Goal: Task Accomplishment & Management: Use online tool/utility

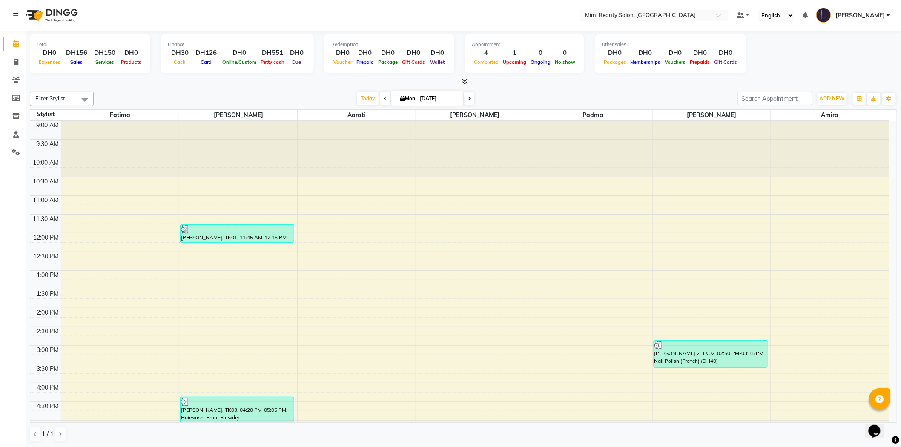
scroll to position [189, 0]
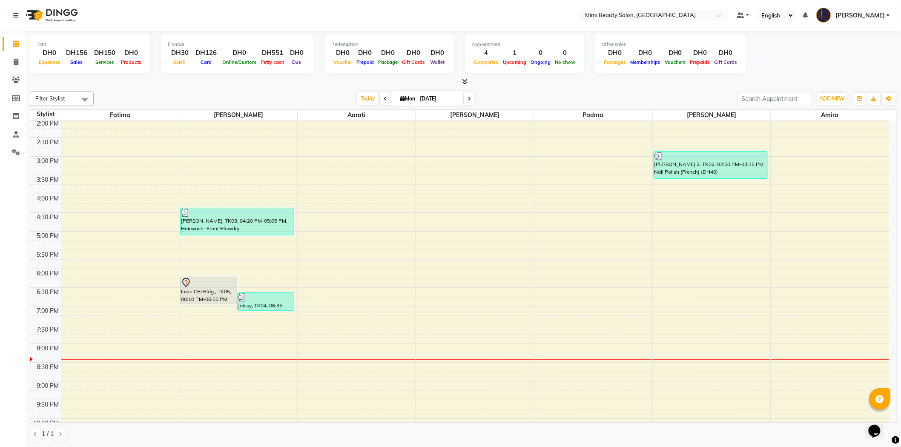
click at [201, 294] on div "Iman CBI Bldg., TK05, 06:10 PM-06:55 PM, Highlights/Lowlights Full Head" at bounding box center [209, 290] width 56 height 27
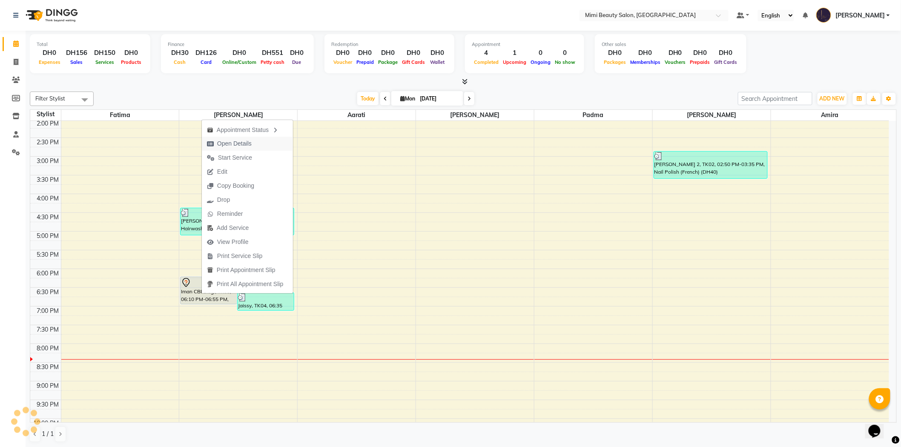
click at [256, 146] on span "Open Details" at bounding box center [229, 144] width 55 height 14
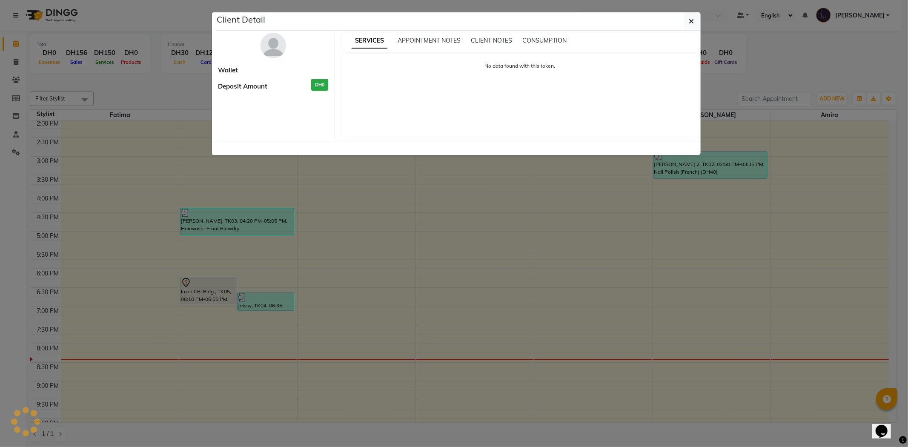
select select "7"
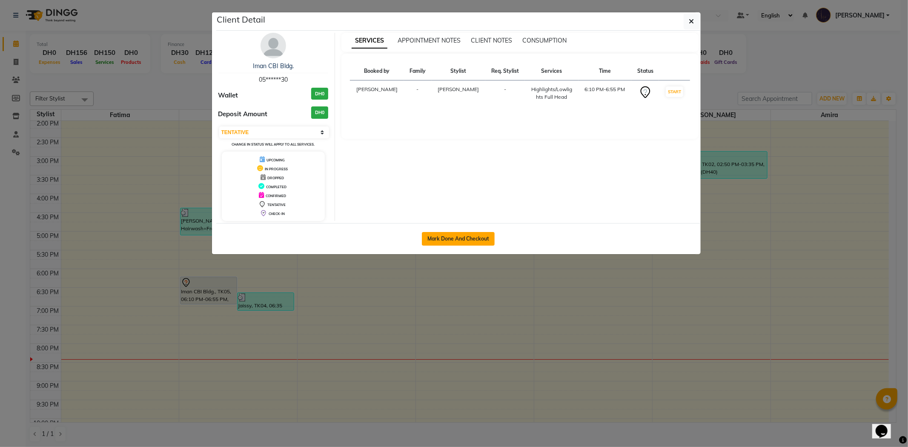
click at [456, 240] on button "Mark Done And Checkout" at bounding box center [458, 239] width 73 height 14
select select "6756"
select select "service"
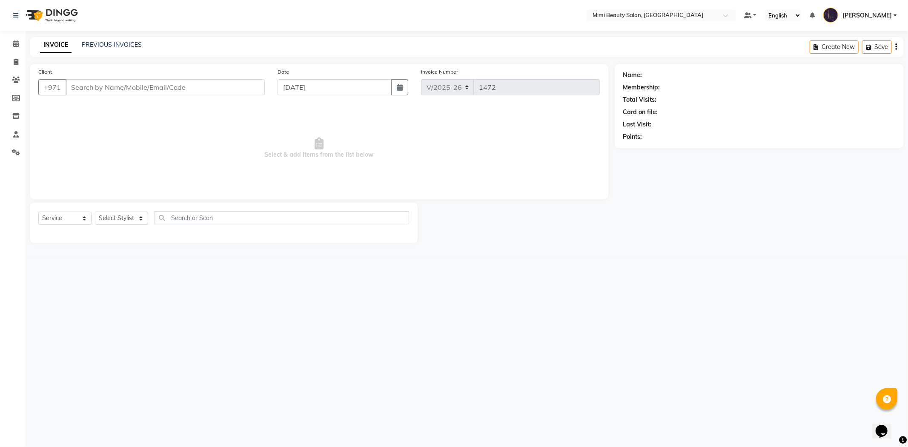
type input "05******30"
select select "52700"
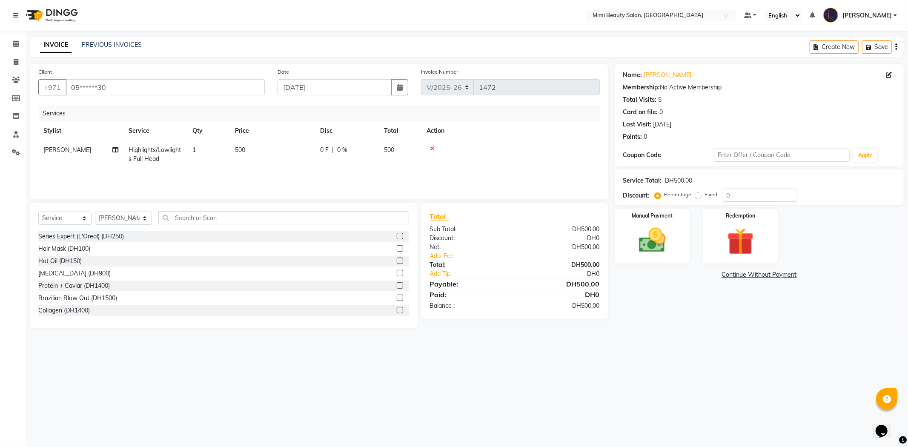
click at [238, 149] on span "500" at bounding box center [240, 150] width 10 height 8
select select "52700"
click at [282, 147] on input "500" at bounding box center [312, 152] width 75 height 13
type input "400"
click at [609, 220] on div "Manual Payment Redemption" at bounding box center [759, 236] width 302 height 55
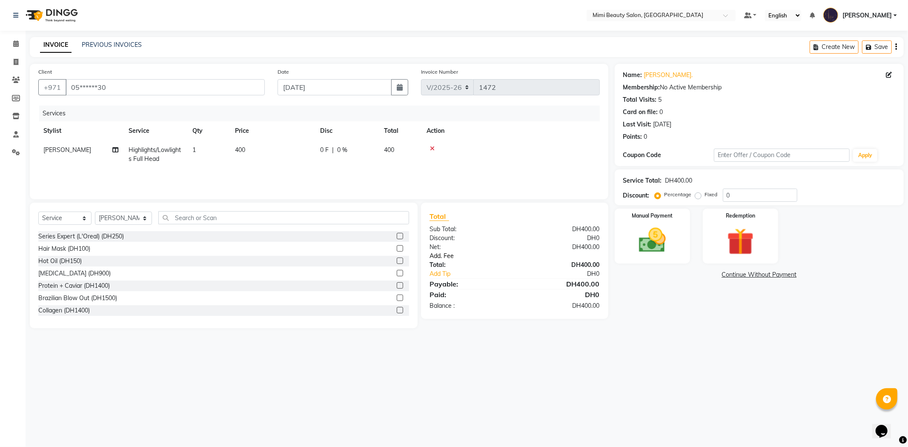
click at [444, 257] on link "Add. Fee" at bounding box center [514, 256] width 183 height 9
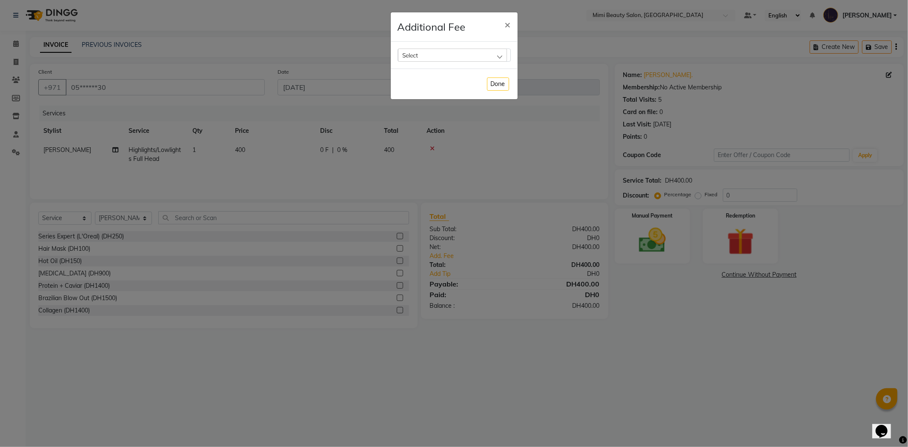
click at [436, 55] on div "Select" at bounding box center [452, 55] width 109 height 13
click at [424, 112] on label "Bank Fee" at bounding box center [418, 110] width 32 height 8
checkbox input "true"
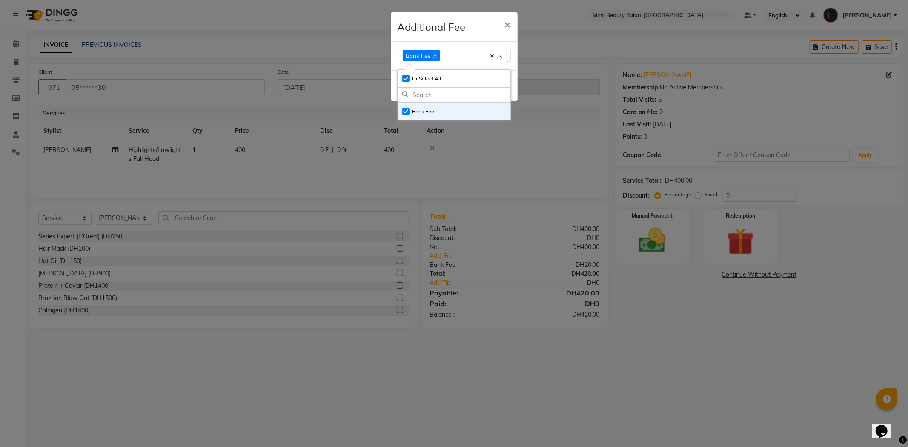
click at [511, 65] on div "Bank Fee Select All UnSelect All Bank Fee" at bounding box center [454, 56] width 127 height 29
click at [500, 87] on button "Done" at bounding box center [498, 85] width 22 height 13
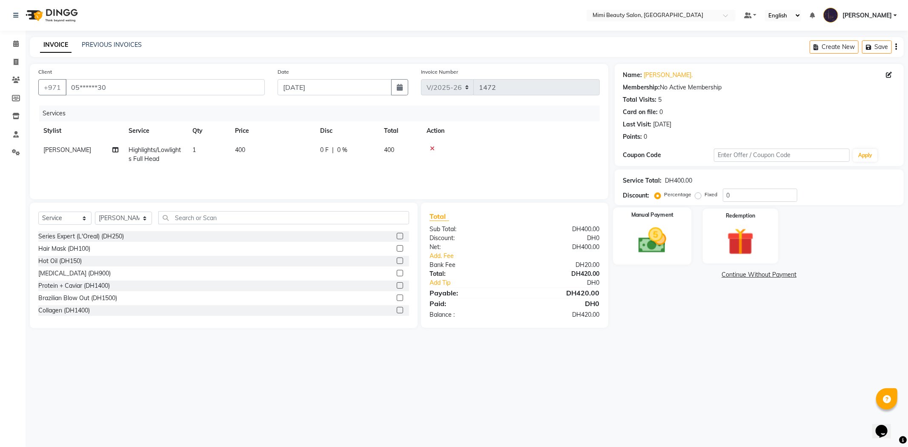
click at [656, 237] on img at bounding box center [653, 240] width 46 height 32
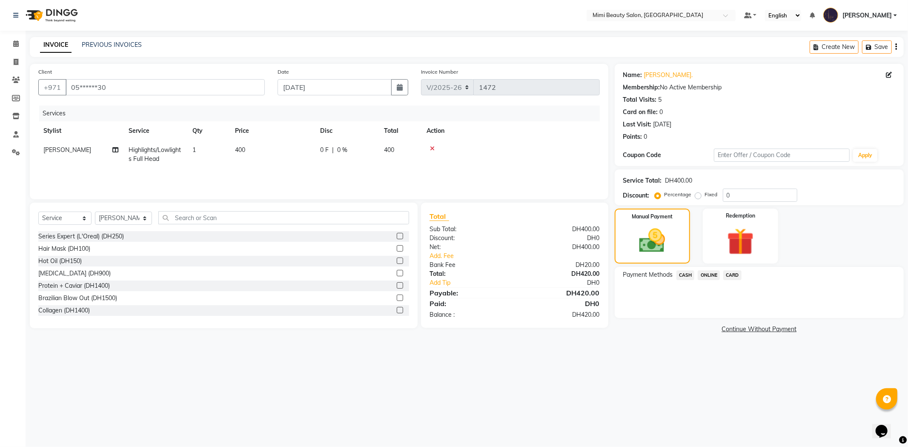
click at [735, 275] on span "CARD" at bounding box center [732, 275] width 18 height 10
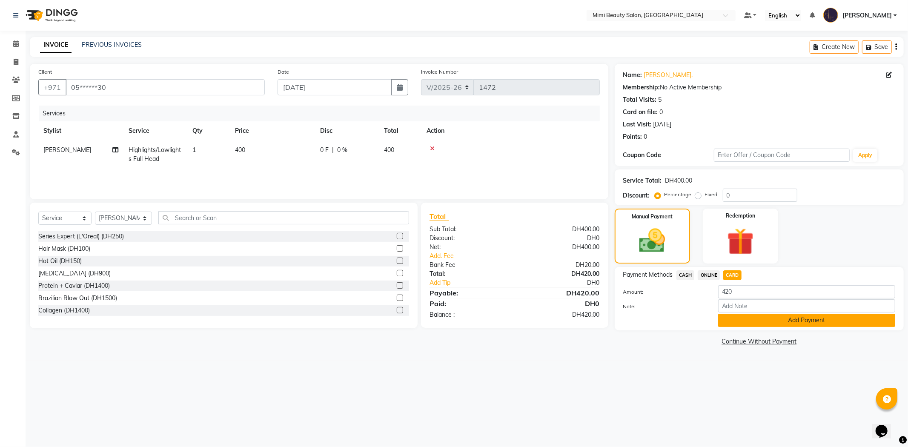
click at [804, 325] on button "Add Payment" at bounding box center [806, 320] width 177 height 13
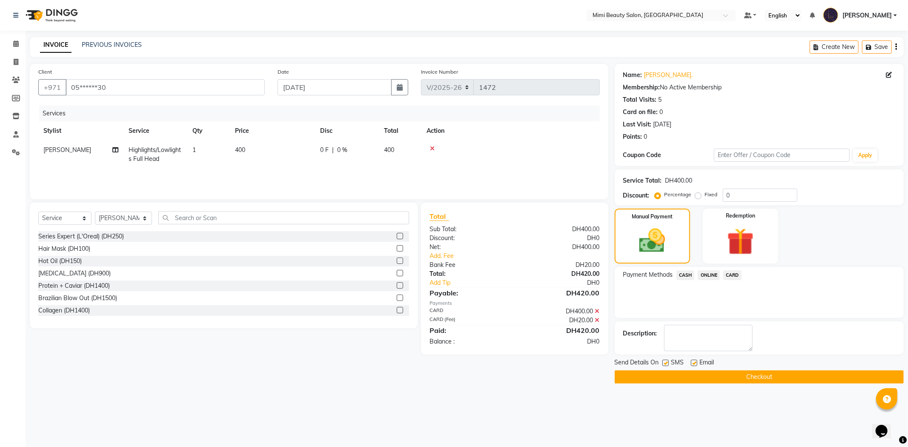
click at [781, 377] on button "Checkout" at bounding box center [759, 376] width 289 height 13
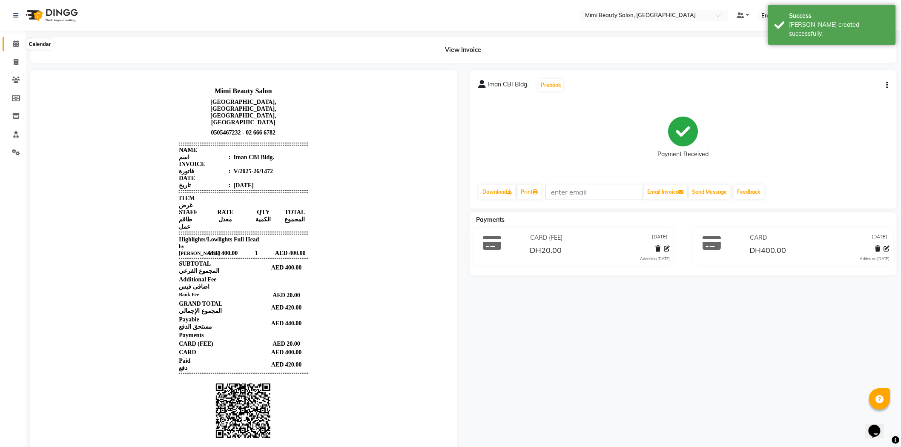
click at [14, 41] on icon at bounding box center [16, 43] width 6 height 6
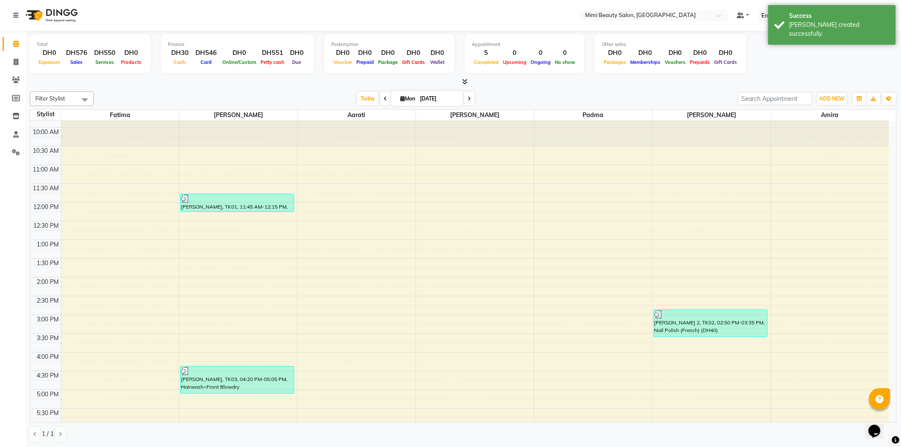
scroll to position [142, 0]
